Goal: Use online tool/utility: Utilize a website feature to perform a specific function

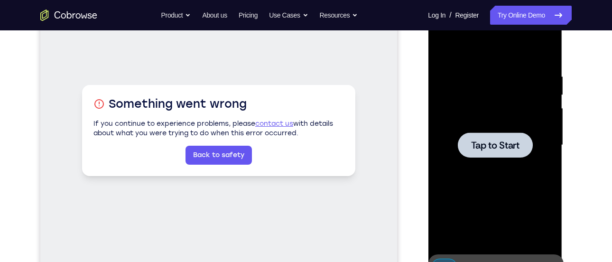
scroll to position [152, 0]
click at [477, 148] on span "Tap to Start" at bounding box center [495, 145] width 48 height 9
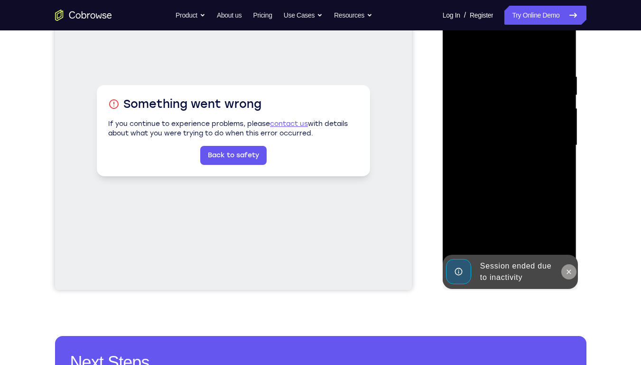
click at [570, 262] on icon at bounding box center [569, 271] width 4 height 4
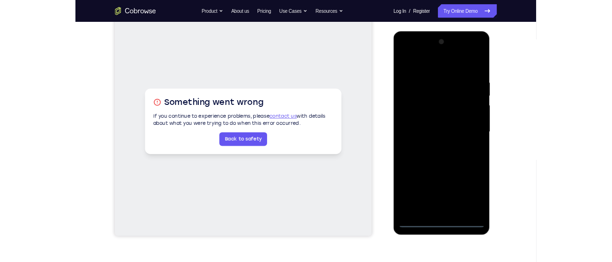
scroll to position [113, 0]
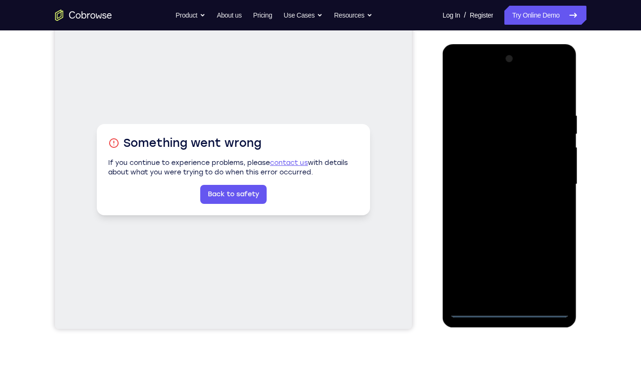
click at [505, 262] on div at bounding box center [510, 184] width 120 height 266
click at [548, 262] on div at bounding box center [510, 184] width 120 height 266
click at [468, 71] on div at bounding box center [510, 184] width 120 height 266
click at [547, 175] on div at bounding box center [510, 184] width 120 height 266
click at [553, 173] on div at bounding box center [510, 184] width 120 height 266
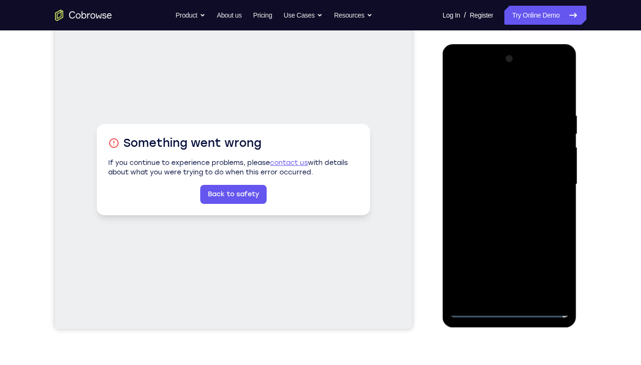
click at [549, 178] on div at bounding box center [510, 184] width 120 height 266
click at [501, 199] on div at bounding box center [510, 184] width 120 height 266
click at [499, 174] on div at bounding box center [510, 184] width 120 height 266
click at [483, 163] on div at bounding box center [510, 184] width 120 height 266
click at [510, 183] on div at bounding box center [510, 184] width 120 height 266
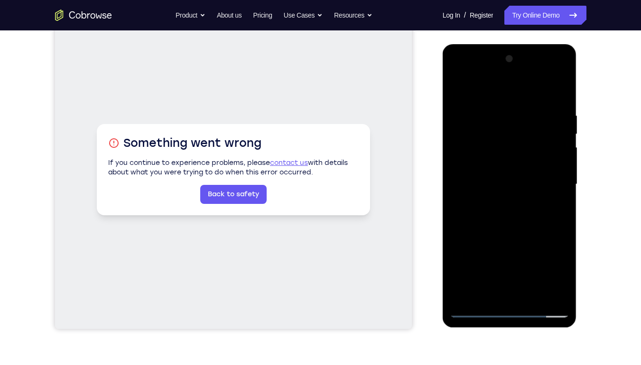
click at [510, 226] on div at bounding box center [510, 184] width 120 height 266
click at [532, 262] on div at bounding box center [510, 184] width 120 height 266
click at [515, 239] on div at bounding box center [510, 184] width 120 height 266
click at [505, 170] on div at bounding box center [510, 184] width 120 height 266
click at [537, 262] on div at bounding box center [510, 184] width 120 height 266
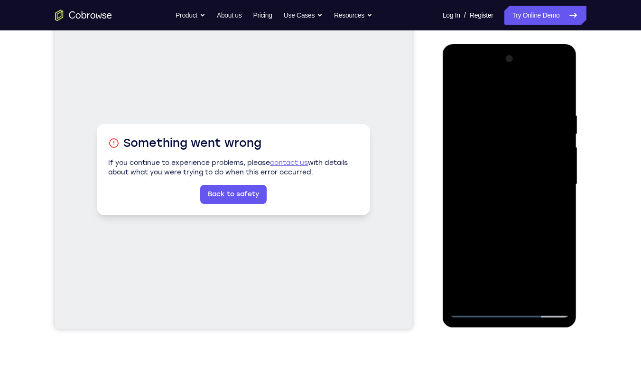
click at [543, 262] on div at bounding box center [510, 184] width 120 height 266
click at [560, 262] on div at bounding box center [510, 184] width 120 height 266
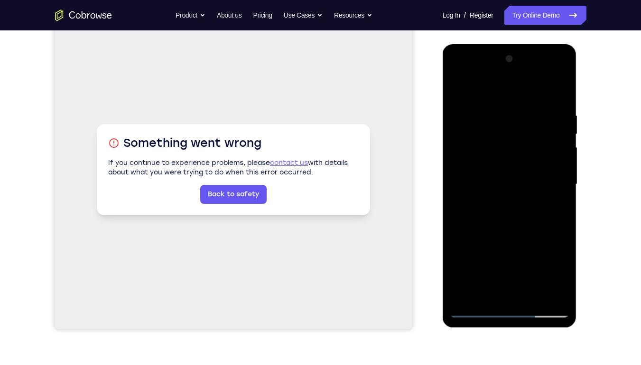
click at [560, 262] on div at bounding box center [510, 184] width 120 height 266
click at [461, 90] on div at bounding box center [510, 184] width 120 height 266
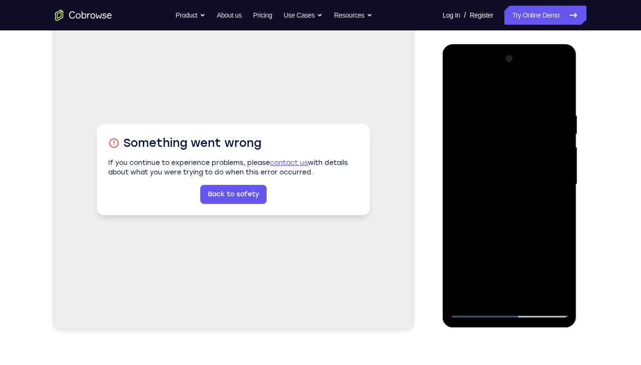
click at [456, 86] on div at bounding box center [510, 184] width 120 height 266
